Goal: Check status: Check status

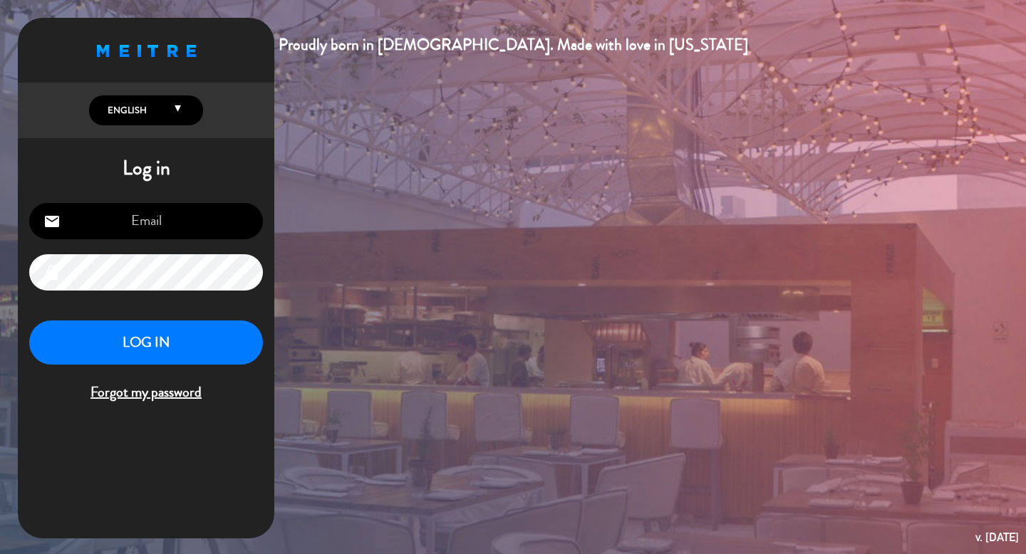
type input "[EMAIL_ADDRESS][DOMAIN_NAME]"
click at [180, 333] on button "LOG IN" at bounding box center [146, 343] width 234 height 45
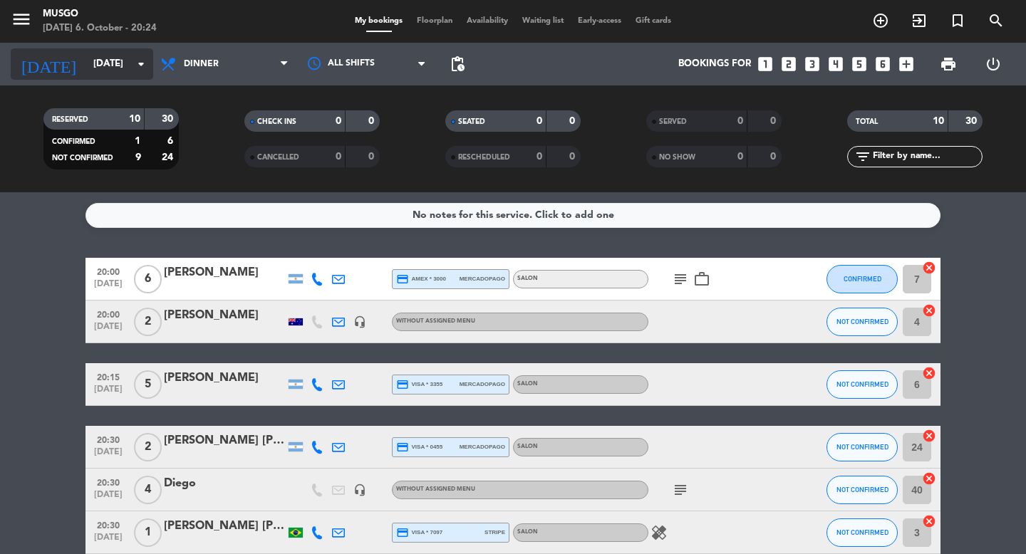
click at [90, 61] on input "[DATE]" at bounding box center [148, 64] width 125 height 26
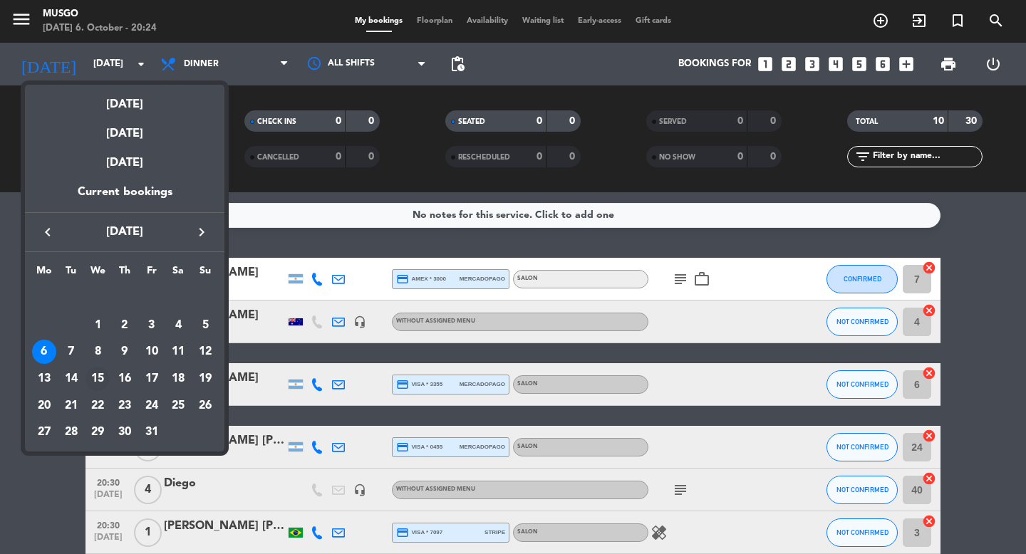
click at [97, 377] on div "15" at bounding box center [97, 379] width 24 height 24
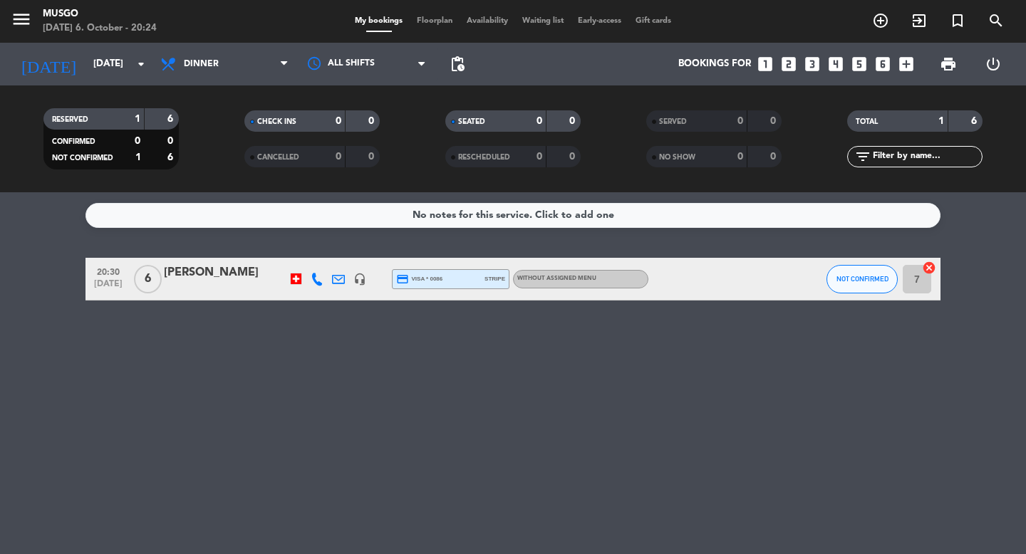
click at [299, 276] on div at bounding box center [296, 279] width 11 height 11
click at [289, 375] on div "No notes for this service. Click to add one 20:30 [DATE] 6 [PERSON_NAME] [GEOGR…" at bounding box center [513, 373] width 1026 height 362
click at [124, 68] on input "[DATE]" at bounding box center [148, 64] width 125 height 26
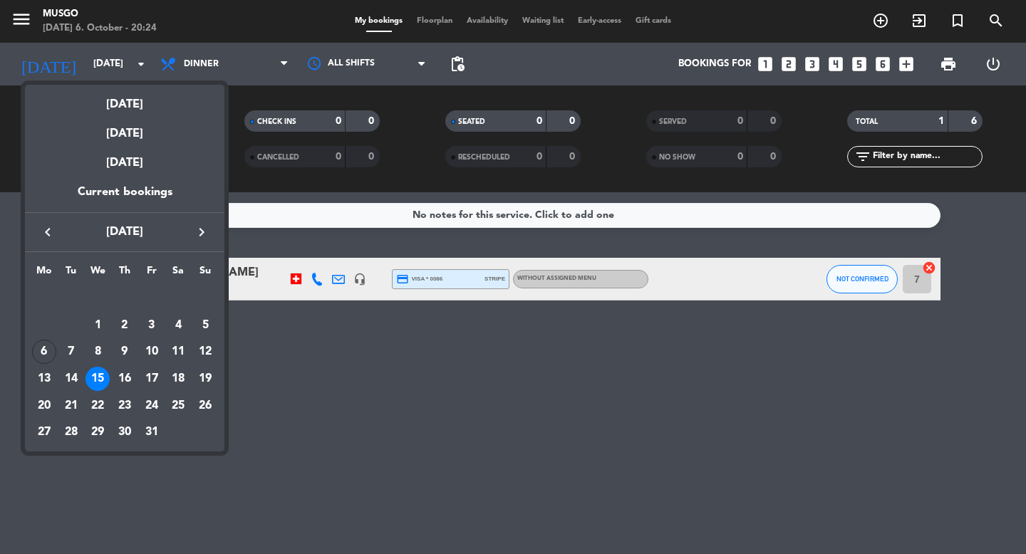
click at [205, 227] on icon "keyboard_arrow_right" at bounding box center [201, 232] width 17 height 17
click at [75, 376] on div "18" at bounding box center [71, 379] width 24 height 24
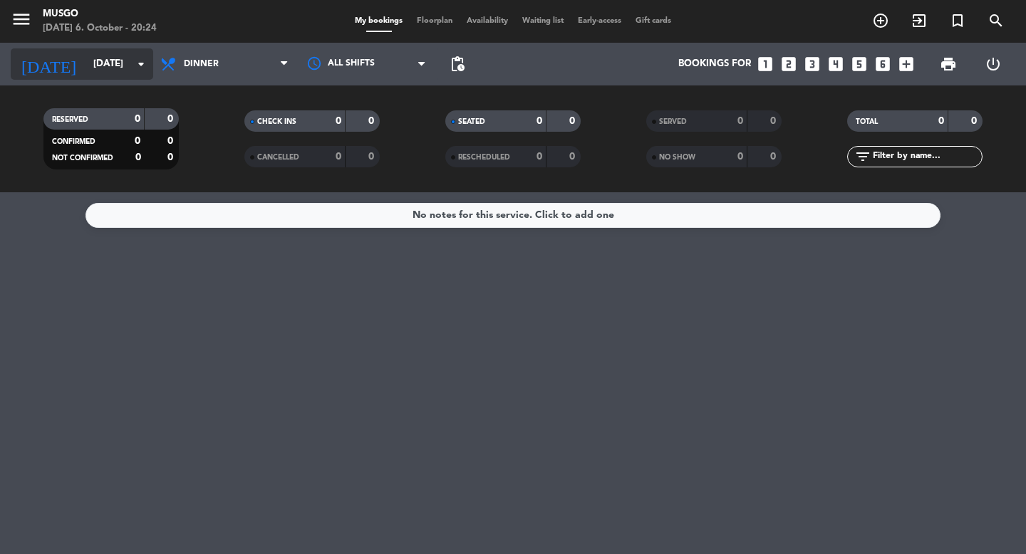
click at [143, 63] on icon "arrow_drop_down" at bounding box center [140, 64] width 17 height 17
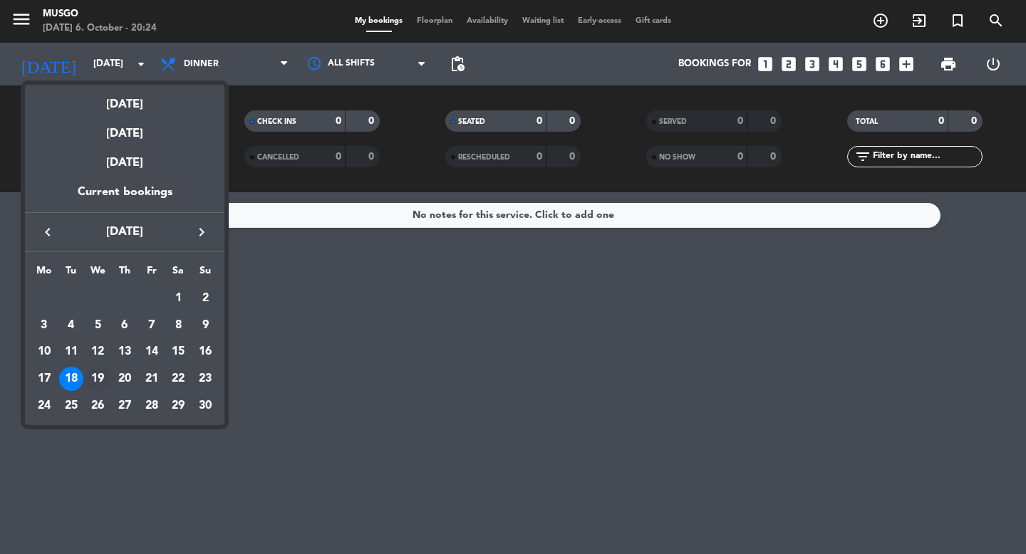
click at [95, 373] on div "19" at bounding box center [97, 379] width 24 height 24
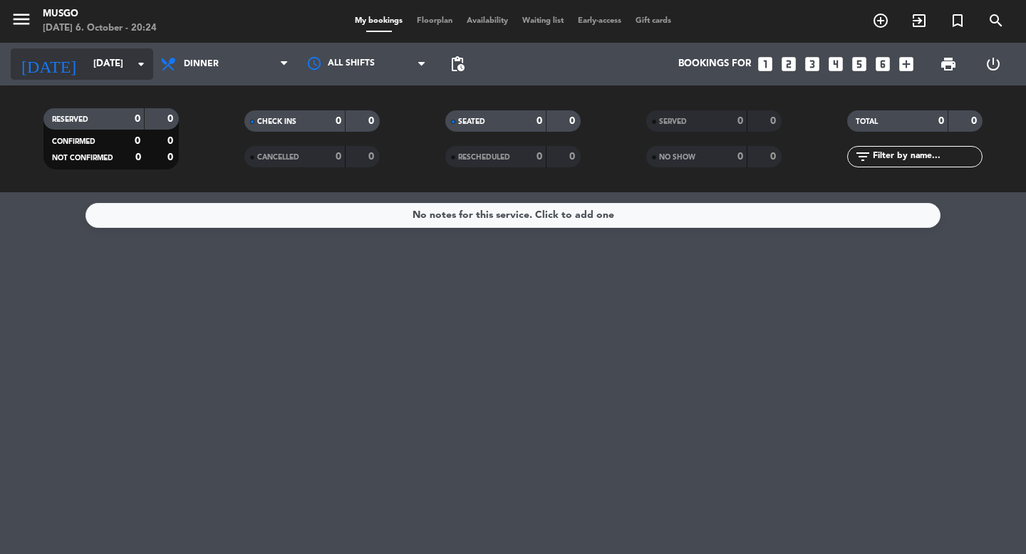
click at [127, 69] on input "[DATE]" at bounding box center [148, 64] width 125 height 26
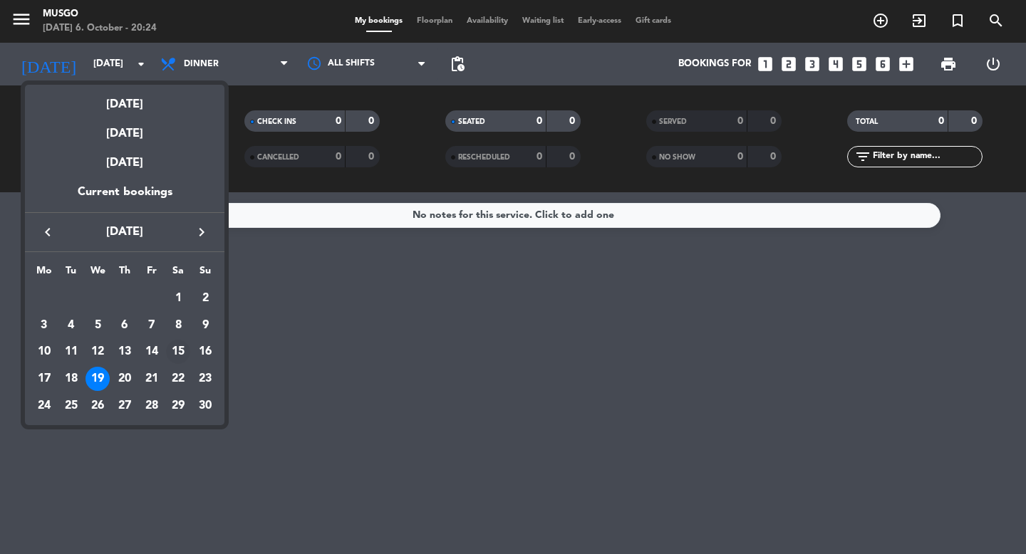
click at [178, 354] on div "15" at bounding box center [178, 352] width 24 height 24
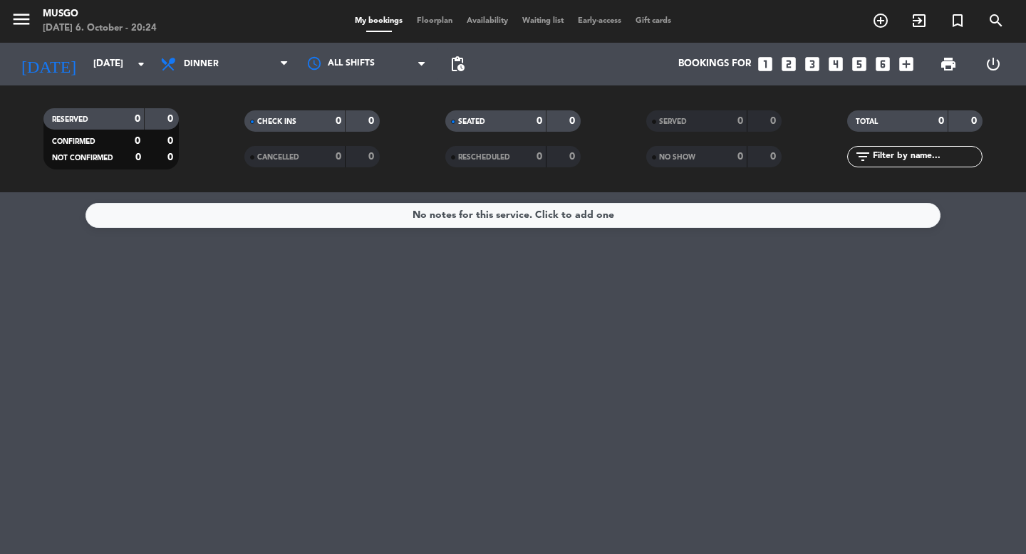
type input "[DATE]"
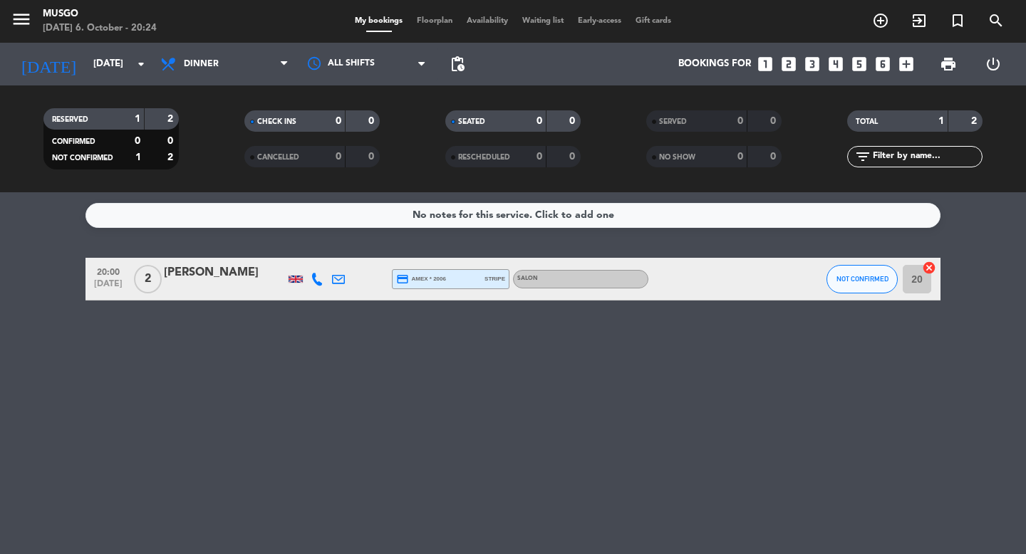
click at [295, 281] on div at bounding box center [295, 279] width 14 height 7
click at [191, 285] on div at bounding box center [224, 288] width 121 height 11
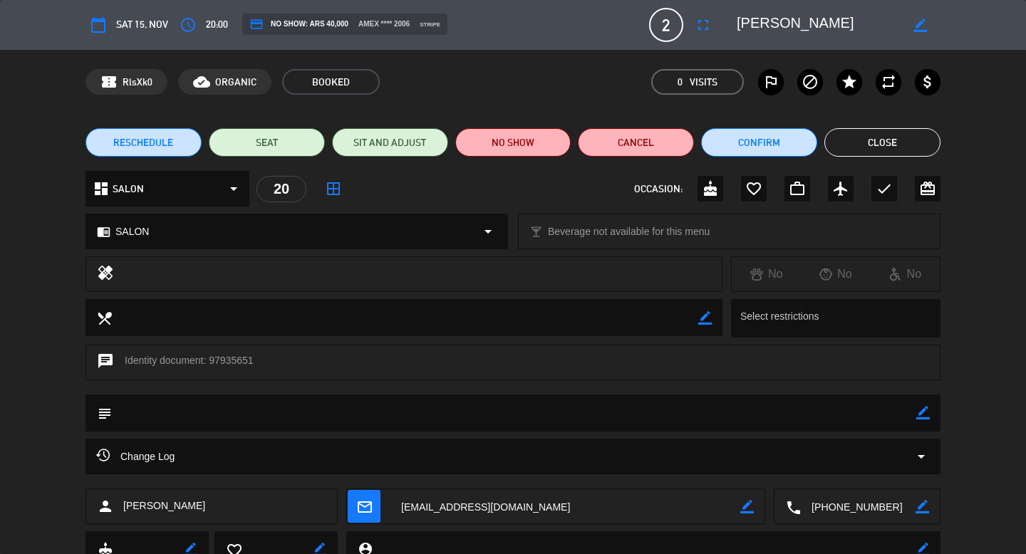
scroll to position [56, 0]
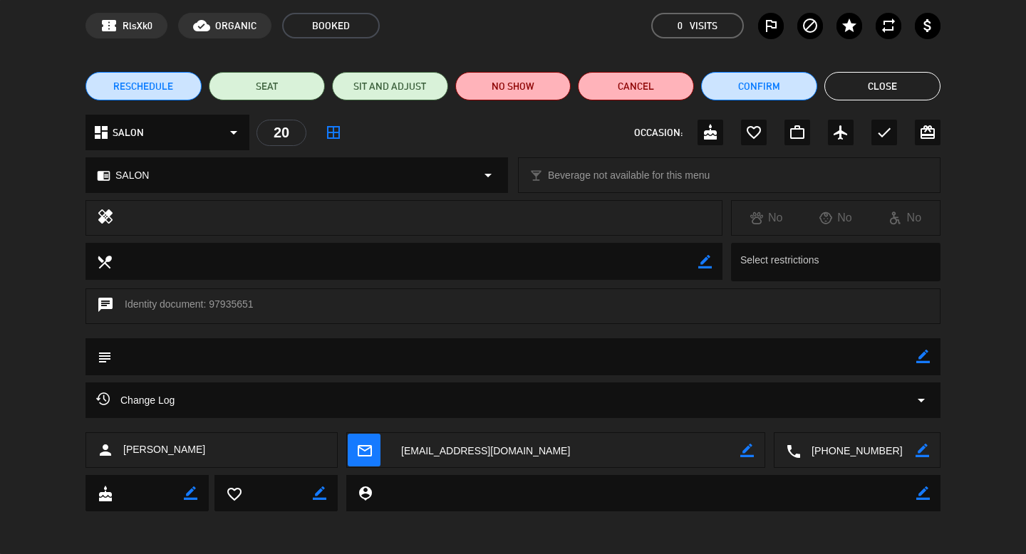
click at [885, 74] on button "Close" at bounding box center [882, 86] width 116 height 28
